Goal: Task Accomplishment & Management: Manage account settings

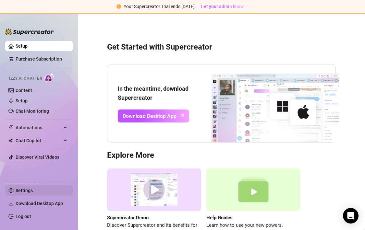
click at [18, 190] on link "Settings" at bounding box center [24, 190] width 17 height 5
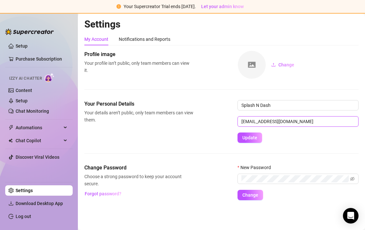
click at [305, 124] on input "[EMAIL_ADDRESS][DOMAIN_NAME]" at bounding box center [297, 121] width 121 height 10
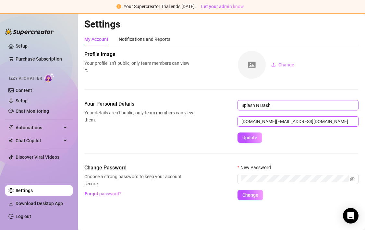
type input "[DOMAIN_NAME][EMAIL_ADDRESS][DOMAIN_NAME]"
click at [312, 108] on input "Splash N Dash" at bounding box center [297, 105] width 121 height 10
type input "S"
type input "Chevy"
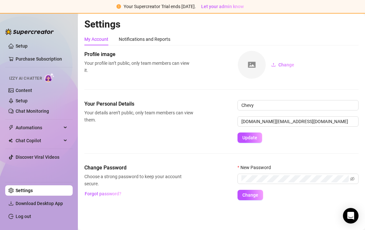
click at [268, 135] on form "Chevy [DOMAIN_NAME][EMAIL_ADDRESS][DOMAIN_NAME] Update" at bounding box center [297, 121] width 121 height 43
click at [253, 137] on span "Update" at bounding box center [249, 137] width 15 height 5
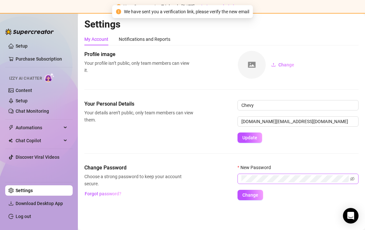
click at [252, 175] on span at bounding box center [297, 179] width 121 height 10
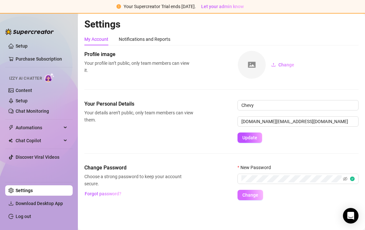
click at [246, 196] on span "Change" at bounding box center [250, 194] width 16 height 5
